Goal: Navigation & Orientation: Understand site structure

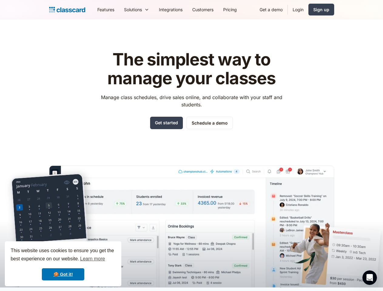
click at [191, 145] on div "The simplest way to manage your classes Manage class schedules, drive sales onl…" at bounding box center [191, 164] width 285 height 247
click at [63, 264] on div "This website uses cookies to ensure you get the best experience on our website.…" at bounding box center [63, 263] width 116 height 45
click at [213, 9] on nav "Features Resources Blog The latest industry news, updates and info. Customer st…" at bounding box center [212, 10] width 241 height 14
